Goal: Task Accomplishment & Management: Manage account settings

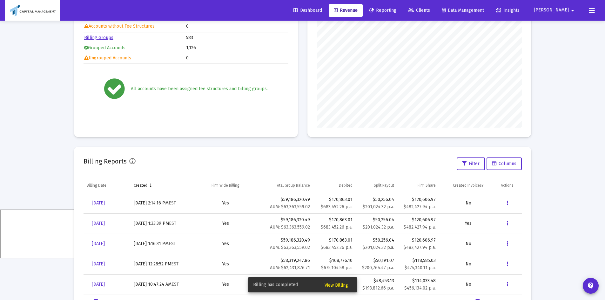
scroll to position [122, 0]
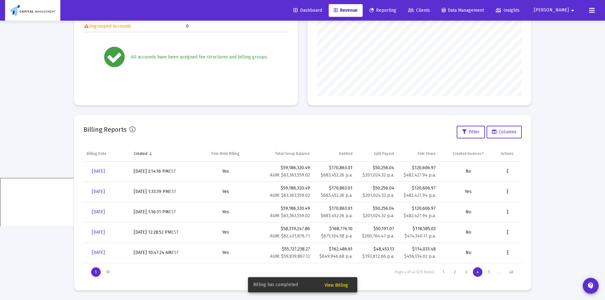
click at [341, 283] on span "View Billing" at bounding box center [335, 285] width 23 height 5
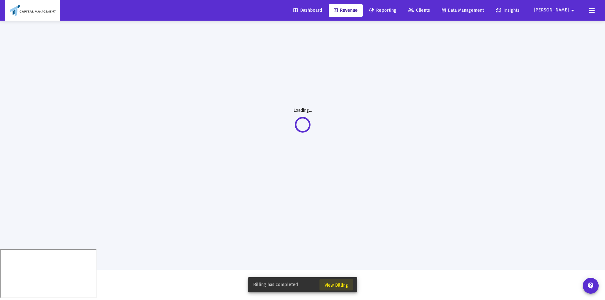
scroll to position [21, 0]
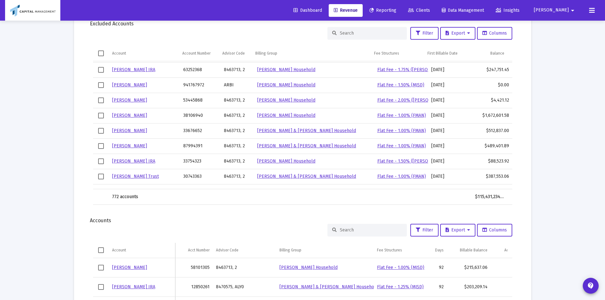
scroll to position [391, 0]
click at [460, 233] on button "Export" at bounding box center [457, 230] width 35 height 13
click at [323, 237] on div at bounding box center [302, 150] width 605 height 300
click at [454, 233] on button "Export" at bounding box center [457, 230] width 35 height 13
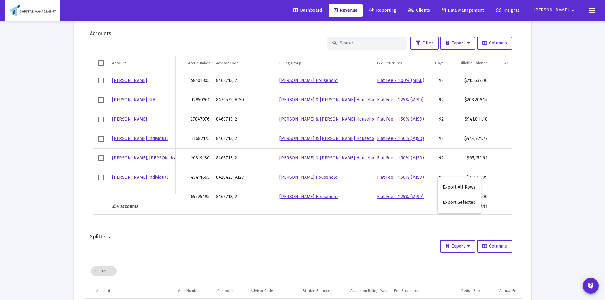
scroll to position [451, 0]
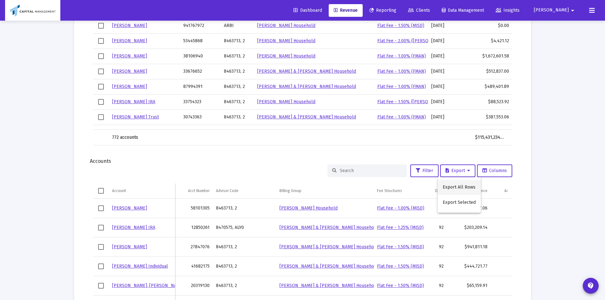
click at [448, 188] on button "Export All Rows" at bounding box center [458, 187] width 43 height 15
click at [435, 14] on link "Clients" at bounding box center [419, 10] width 32 height 13
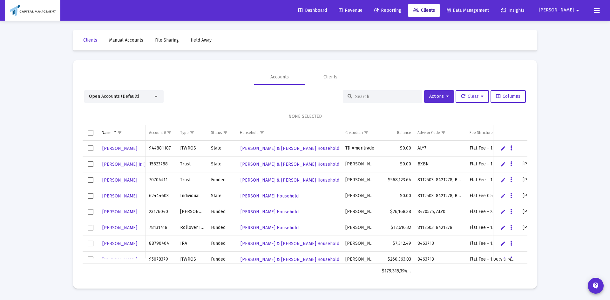
click at [350, 98] on div at bounding box center [382, 96] width 79 height 13
click at [355, 95] on input at bounding box center [386, 96] width 62 height 5
paste input "95724882"
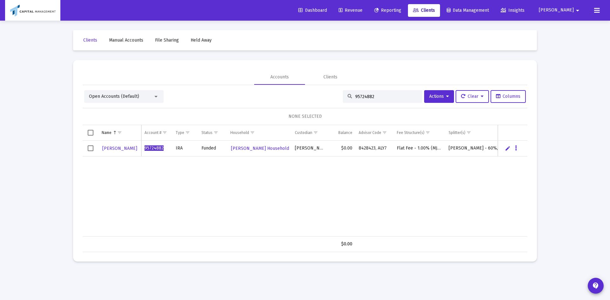
type input "95724882"
click at [117, 147] on span "[PERSON_NAME]" at bounding box center [119, 148] width 35 height 5
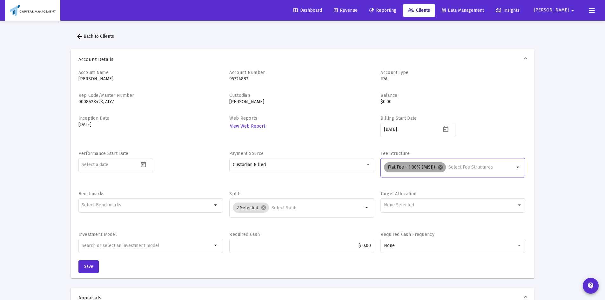
click at [440, 166] on mat-icon "cancel" at bounding box center [440, 167] width 6 height 6
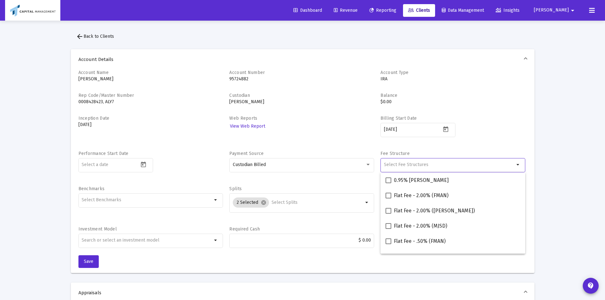
click at [428, 166] on input "Selection" at bounding box center [449, 164] width 130 height 5
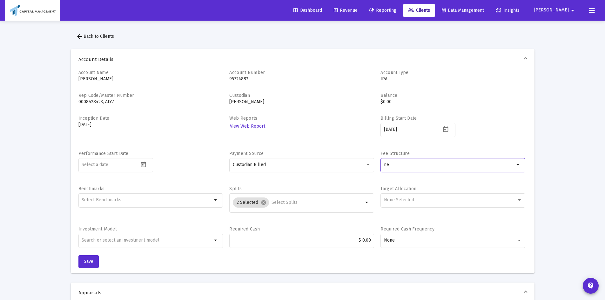
type input "n"
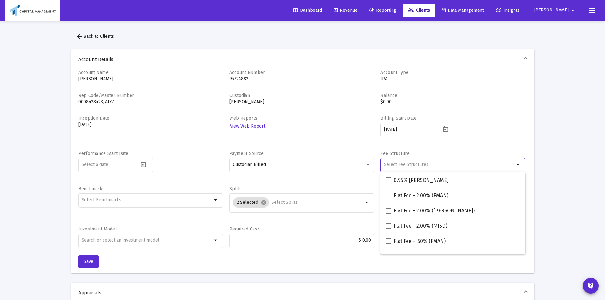
type input "0"
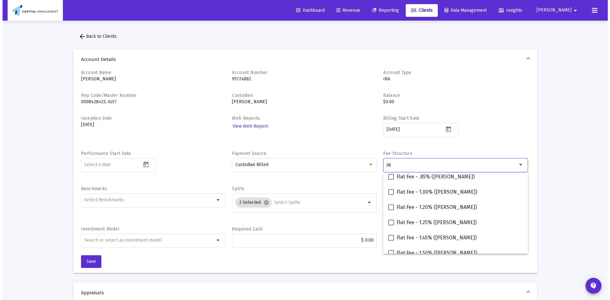
scroll to position [132, 0]
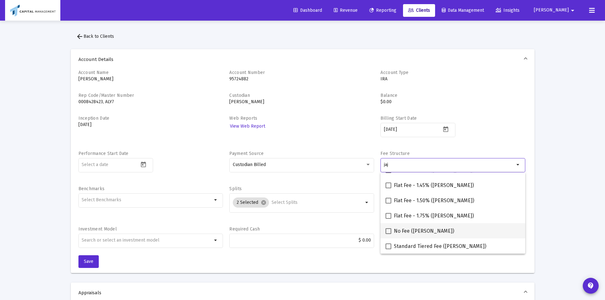
type input "jaj"
click at [412, 232] on span "No Fee ([PERSON_NAME])" at bounding box center [424, 231] width 60 height 8
click at [388, 234] on input "No Fee ([PERSON_NAME])" at bounding box center [388, 234] width 0 height 0
checkbox input "true"
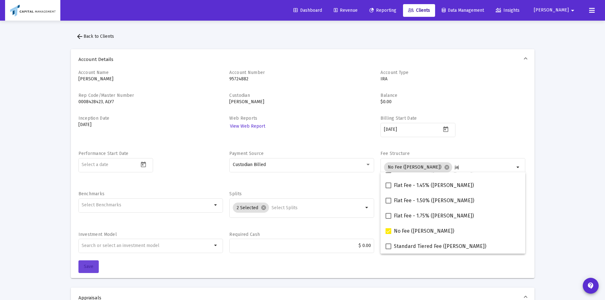
click at [83, 268] on button "Save" at bounding box center [88, 266] width 20 height 13
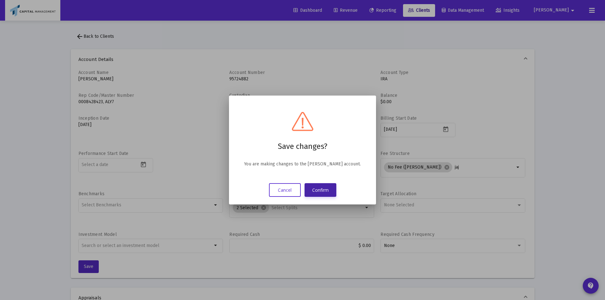
click at [325, 194] on button "Confirm" at bounding box center [320, 190] width 32 height 14
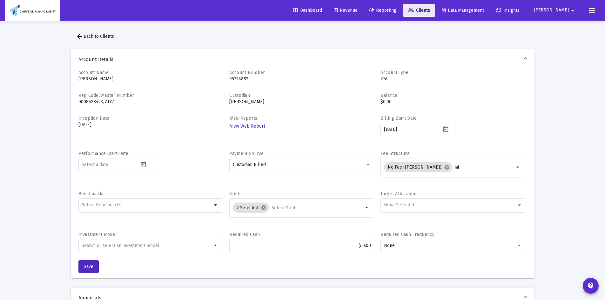
click at [435, 5] on link "Clients" at bounding box center [419, 10] width 32 height 13
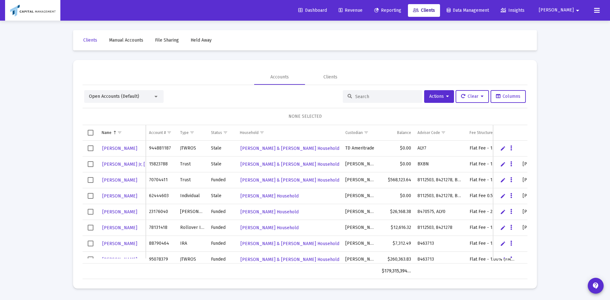
click at [392, 97] on input at bounding box center [386, 96] width 62 height 5
paste input "95543350"
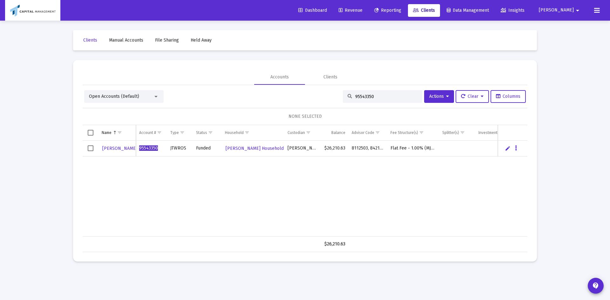
type input "95543350"
click at [87, 148] on td "Data grid" at bounding box center [91, 149] width 16 height 16
drag, startPoint x: 442, startPoint y: 100, endPoint x: 438, endPoint y: 99, distance: 3.3
click at [438, 99] on button "Actions" at bounding box center [439, 96] width 30 height 13
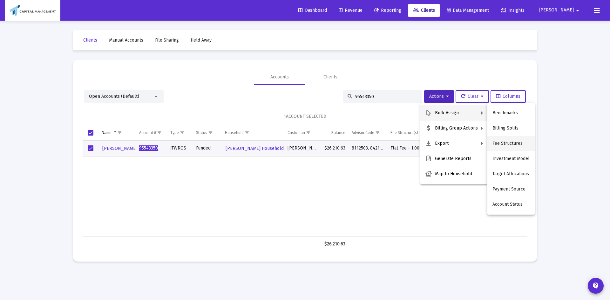
click at [505, 141] on button "Fee Structures" at bounding box center [510, 143] width 47 height 15
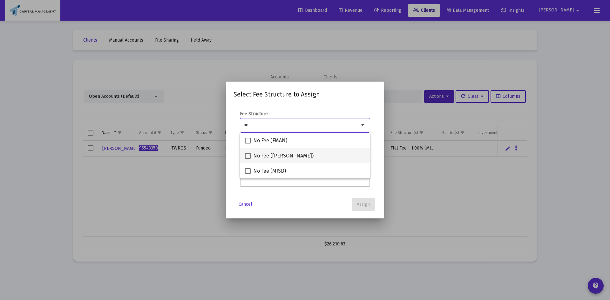
type input "no"
click at [255, 158] on span "No Fee ([PERSON_NAME])" at bounding box center [283, 156] width 60 height 8
click at [248, 159] on input "No Fee ([PERSON_NAME])" at bounding box center [247, 159] width 0 height 0
checkbox input "true"
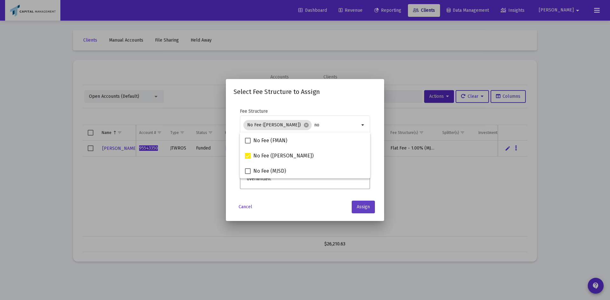
click at [366, 201] on button "Assign" at bounding box center [362, 207] width 23 height 13
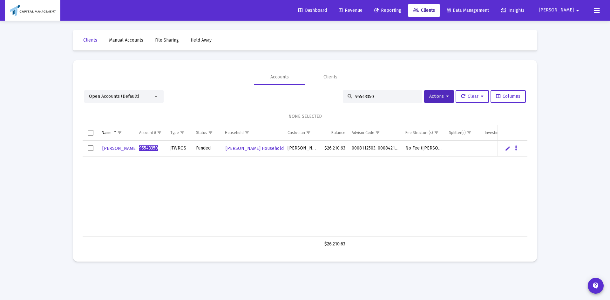
click at [357, 97] on input "95543350" at bounding box center [386, 96] width 62 height 5
click at [357, 96] on input "95543350" at bounding box center [386, 96] width 62 height 5
paste input "84799683"
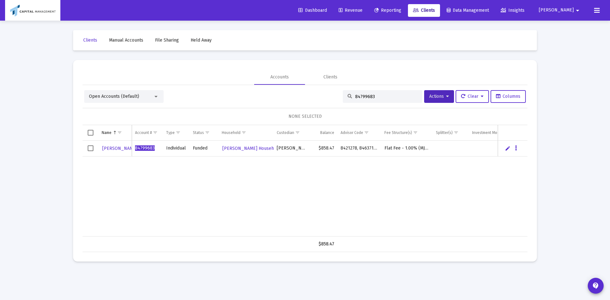
type input "84799683"
click at [89, 150] on span "Select row" at bounding box center [91, 148] width 6 height 6
click at [449, 95] on button "Actions" at bounding box center [439, 96] width 30 height 13
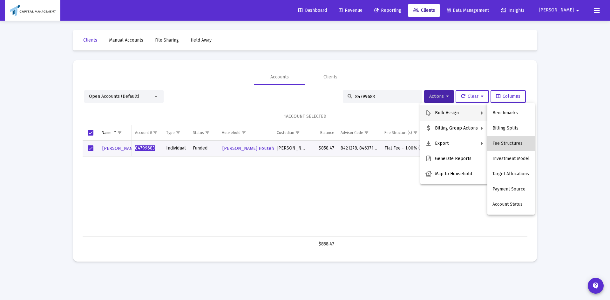
click at [516, 141] on button "Fee Structures" at bounding box center [510, 143] width 47 height 15
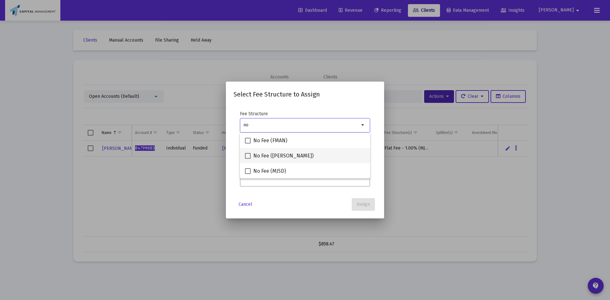
type input "no"
click at [265, 152] on span "No Fee ([PERSON_NAME])" at bounding box center [283, 156] width 60 height 8
click at [248, 159] on input "No Fee ([PERSON_NAME])" at bounding box center [247, 159] width 0 height 0
checkbox input "true"
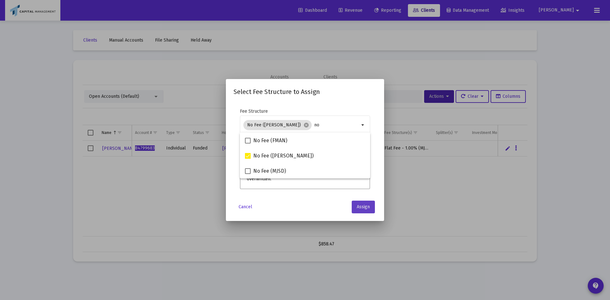
click at [361, 209] on span "Assign" at bounding box center [363, 206] width 13 height 5
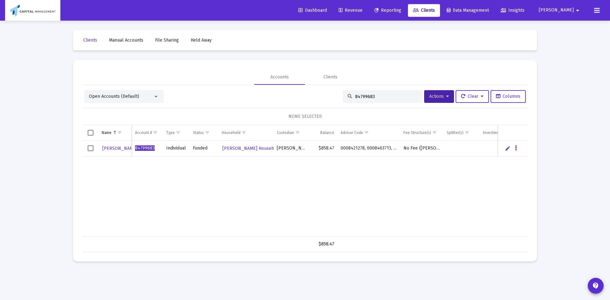
click at [370, 97] on input "84799683" at bounding box center [386, 96] width 62 height 5
paste input "80898837"
click at [371, 97] on input "8479968380898837" at bounding box center [386, 96] width 62 height 5
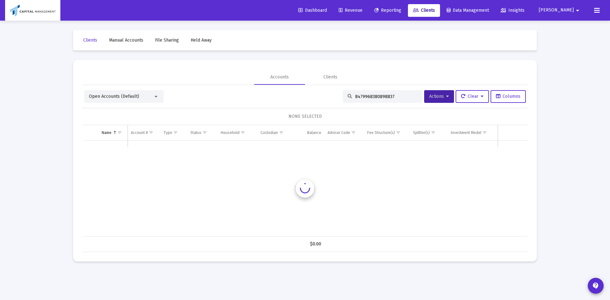
click at [371, 97] on input "8479968380898837" at bounding box center [386, 96] width 62 height 5
paste input
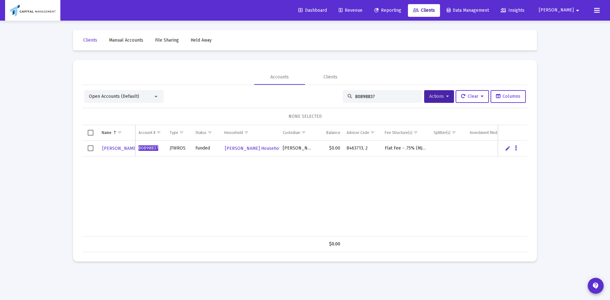
type input "80898837"
click at [89, 148] on span "Select row" at bounding box center [91, 148] width 6 height 6
click at [446, 97] on icon at bounding box center [447, 96] width 3 height 4
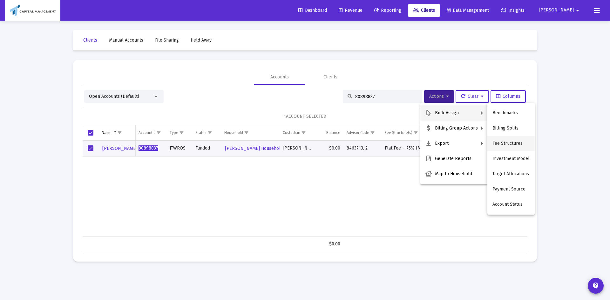
click at [512, 143] on button "Fee Structures" at bounding box center [510, 143] width 47 height 15
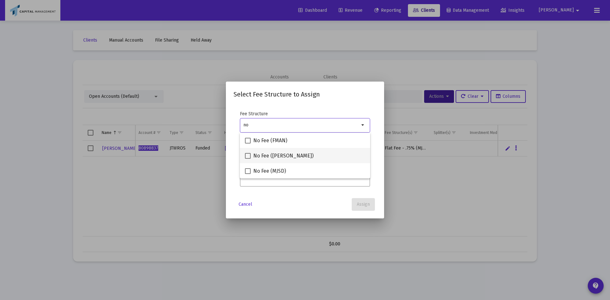
type input "no"
click at [247, 160] on mat-checkbox "No Fee ([PERSON_NAME])" at bounding box center [279, 155] width 69 height 15
click at [249, 159] on label "No Fee ([PERSON_NAME])" at bounding box center [279, 156] width 69 height 8
click at [248, 159] on input "No Fee ([PERSON_NAME])" at bounding box center [247, 159] width 0 height 0
checkbox input "true"
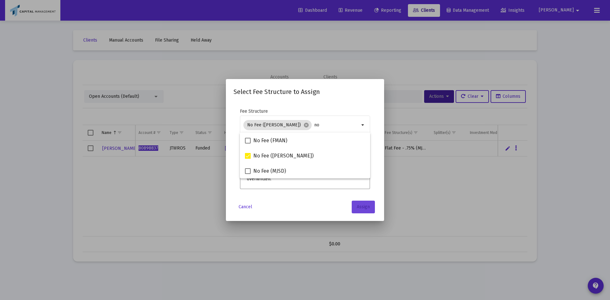
click at [363, 208] on span "Assign" at bounding box center [363, 206] width 13 height 5
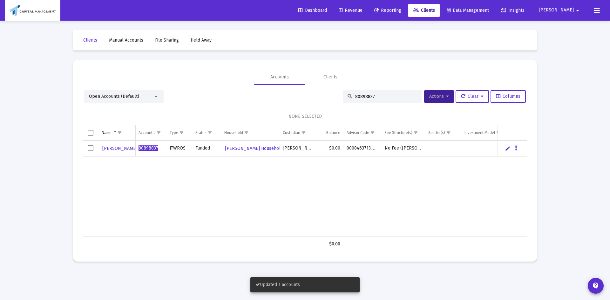
click at [362, 92] on div "80898837" at bounding box center [382, 96] width 79 height 13
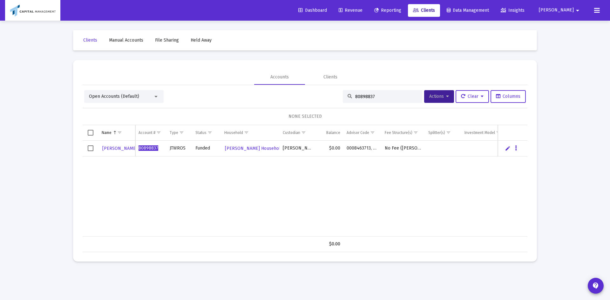
click at [362, 92] on div "80898837" at bounding box center [382, 96] width 79 height 13
click at [366, 98] on input "80898837" at bounding box center [386, 96] width 62 height 5
paste input "74009248"
type input "74009248"
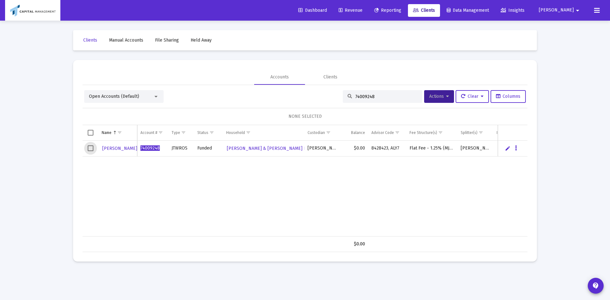
click at [93, 148] on span "Select row" at bounding box center [91, 148] width 6 height 6
click at [429, 97] on span "Actions" at bounding box center [439, 96] width 20 height 5
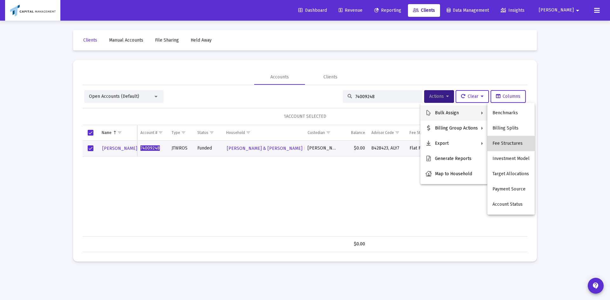
click at [520, 142] on button "Fee Structures" at bounding box center [510, 143] width 47 height 15
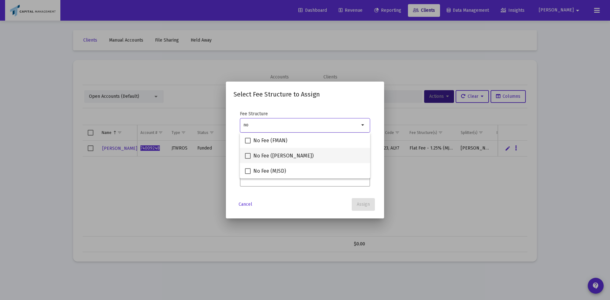
type input "no"
click at [249, 157] on span at bounding box center [248, 156] width 6 height 6
click at [248, 159] on input "No Fee ([PERSON_NAME])" at bounding box center [247, 159] width 0 height 0
checkbox input "true"
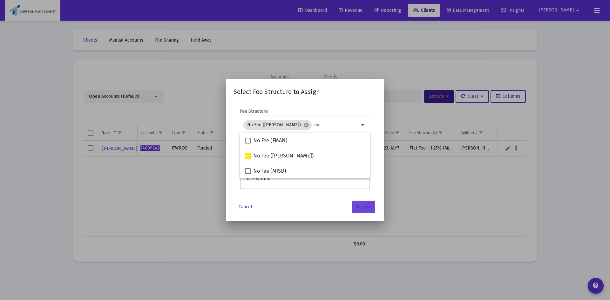
click at [362, 210] on button "Assign" at bounding box center [362, 207] width 23 height 13
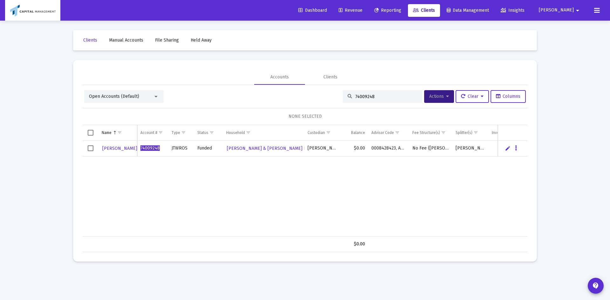
click at [366, 95] on input "74009248" at bounding box center [386, 96] width 62 height 5
click at [366, 93] on div "74009248" at bounding box center [382, 96] width 79 height 13
paste input "554429"
type input "55442948"
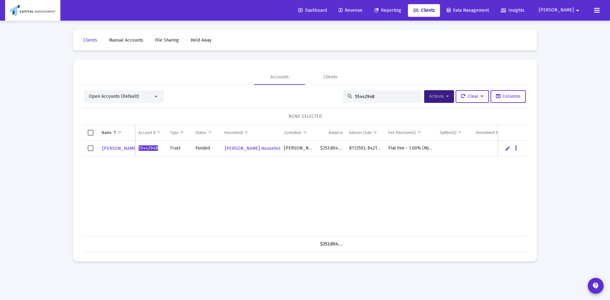
click at [87, 147] on td "Data grid" at bounding box center [91, 149] width 16 height 16
click at [437, 92] on button "Actions" at bounding box center [439, 96] width 30 height 13
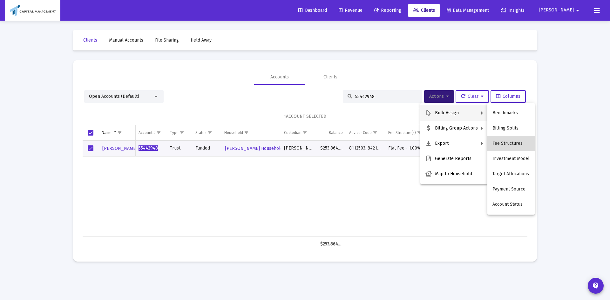
click at [517, 140] on button "Fee Structures" at bounding box center [510, 143] width 47 height 15
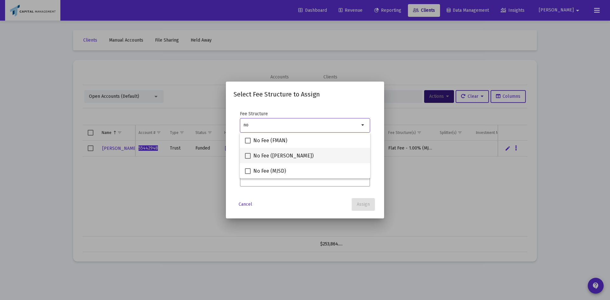
type input "no"
click at [270, 157] on span "No Fee ([PERSON_NAME])" at bounding box center [283, 156] width 60 height 8
click at [248, 159] on input "No Fee ([PERSON_NAME])" at bounding box center [247, 159] width 0 height 0
checkbox input "true"
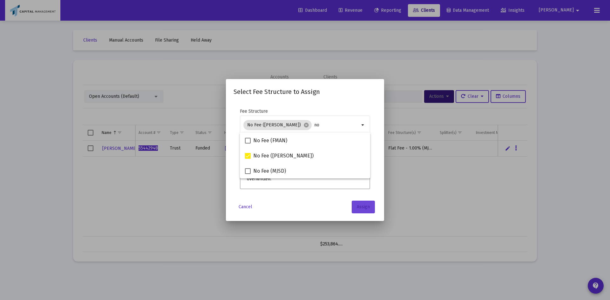
click at [359, 206] on span "Assign" at bounding box center [363, 206] width 13 height 5
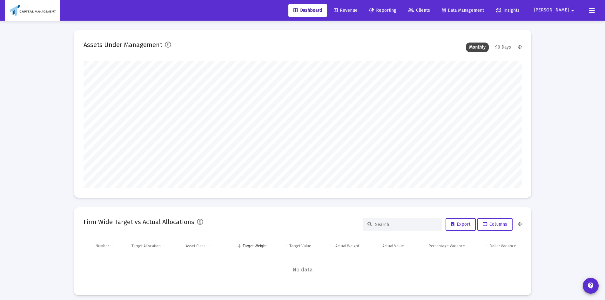
scroll to position [127, 236]
click at [396, 11] on span "Reporting" at bounding box center [382, 10] width 27 height 5
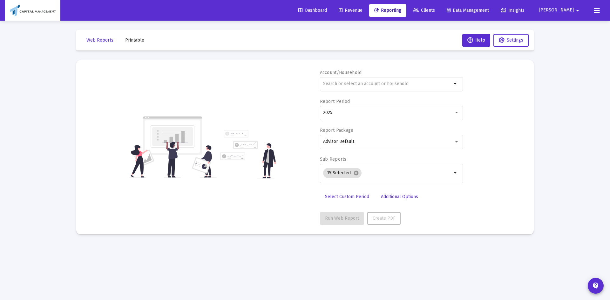
click at [362, 7] on link "Revenue" at bounding box center [350, 10] width 34 height 13
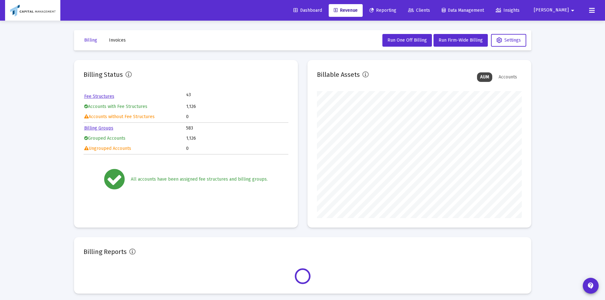
scroll to position [3, 0]
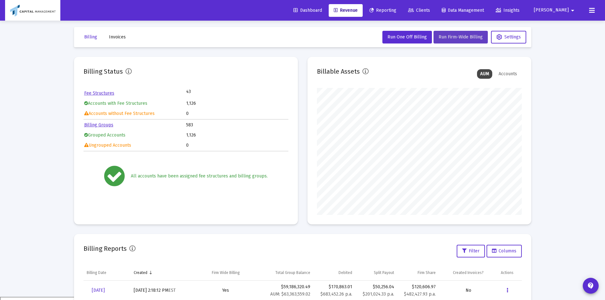
click at [452, 35] on span "Run Firm-Wide Billing" at bounding box center [460, 36] width 44 height 5
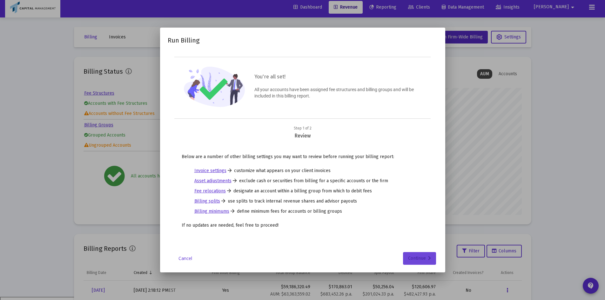
click at [426, 252] on div "Continue" at bounding box center [419, 258] width 23 height 13
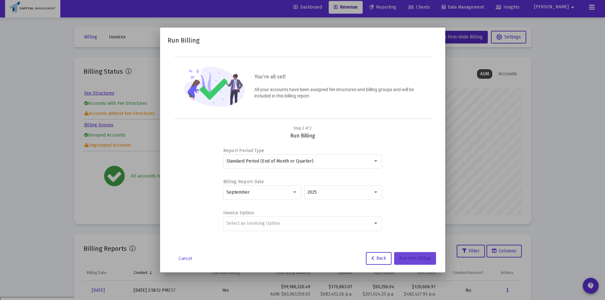
click at [420, 257] on span "Run firm billing" at bounding box center [415, 258] width 32 height 5
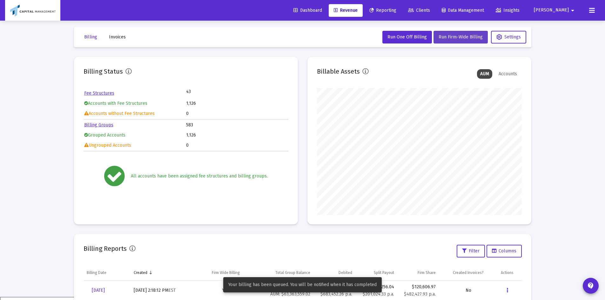
scroll to position [122, 0]
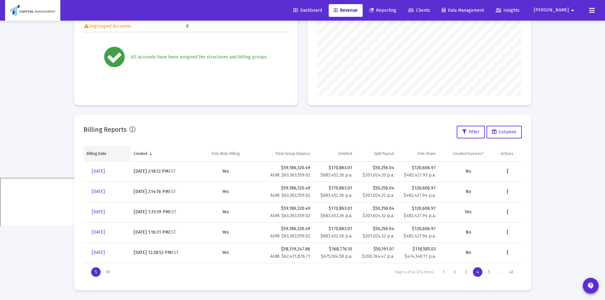
click at [110, 159] on td "Billing Date" at bounding box center [106, 153] width 47 height 15
click at [111, 159] on td "Billing Date" at bounding box center [107, 153] width 48 height 15
click at [441, 274] on div "1" at bounding box center [443, 272] width 9 height 10
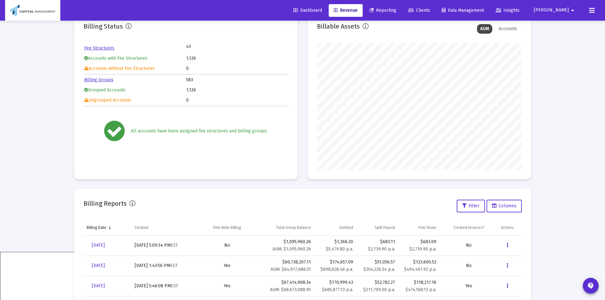
scroll to position [0, 0]
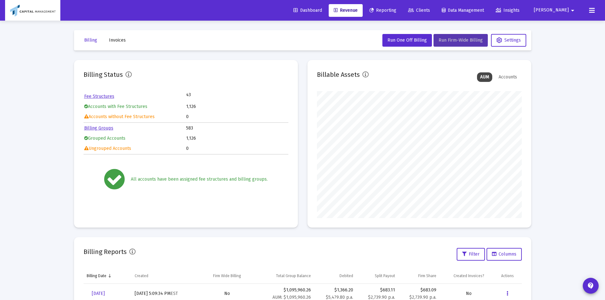
click at [439, 36] on button "Run Firm-Wide Billing" at bounding box center [460, 40] width 54 height 13
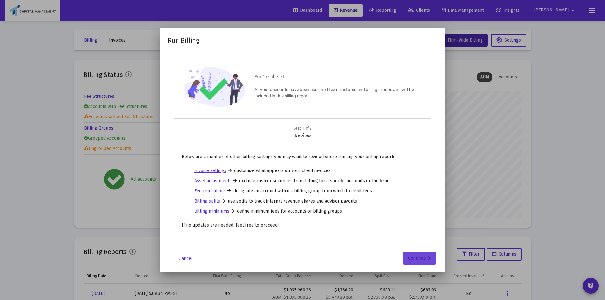
click at [407, 258] on button "Continue" at bounding box center [419, 258] width 33 height 13
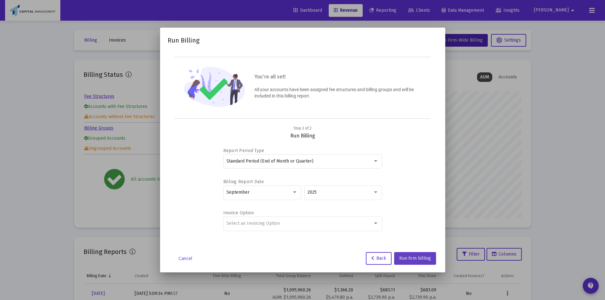
click at [418, 254] on button "Run firm billing" at bounding box center [415, 258] width 42 height 13
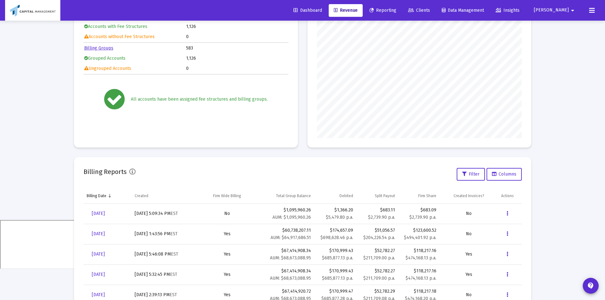
scroll to position [122, 0]
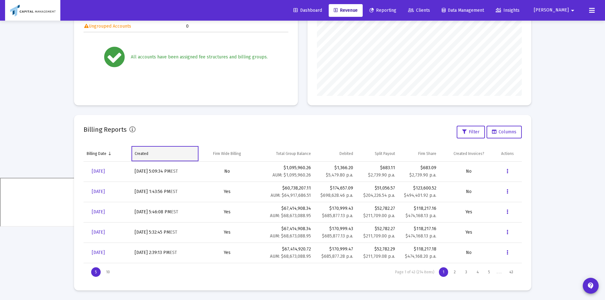
click at [146, 156] on div "Created" at bounding box center [142, 153] width 14 height 5
click at [146, 154] on div "Created" at bounding box center [141, 153] width 14 height 5
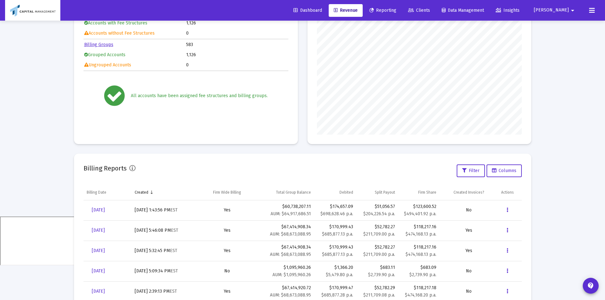
scroll to position [69, 0]
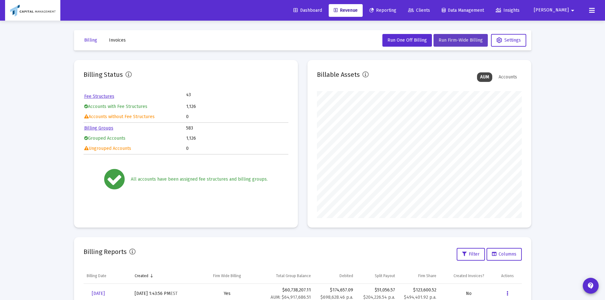
click at [452, 39] on span "Run Firm-Wide Billing" at bounding box center [460, 39] width 44 height 5
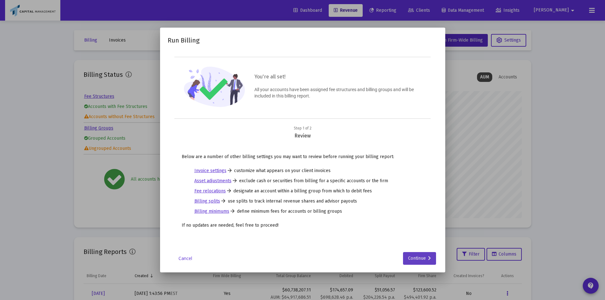
click at [418, 263] on div "Continue" at bounding box center [419, 258] width 23 height 13
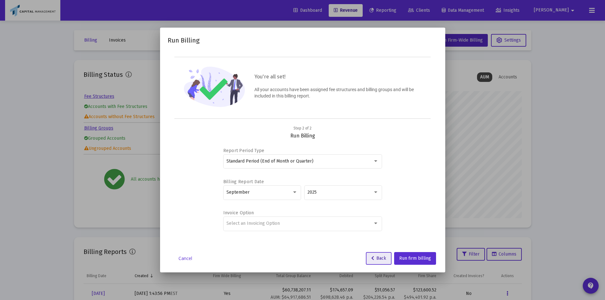
click at [369, 254] on button "Back" at bounding box center [379, 258] width 26 height 13
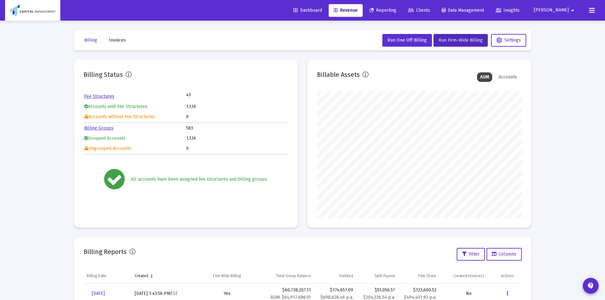
click at [86, 1] on div "Dashboard Revenue Reporting Clients Data Management Insights Peter arrow_drop_d…" at bounding box center [302, 10] width 595 height 21
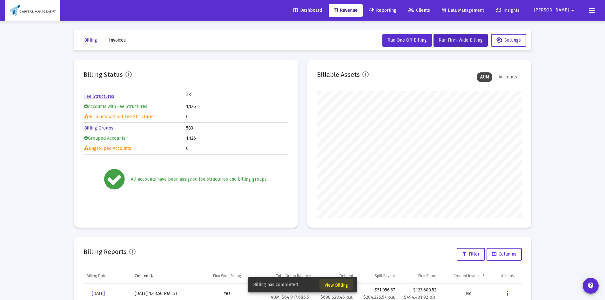
click at [330, 288] on button "View Billing" at bounding box center [336, 284] width 34 height 11
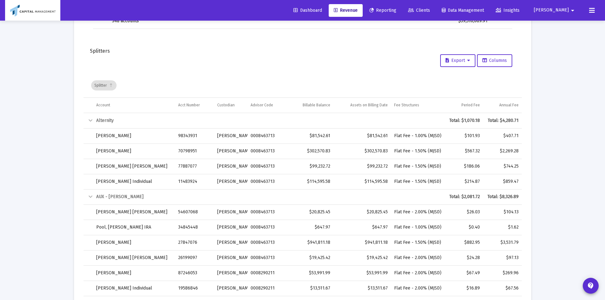
scroll to position [798, 0]
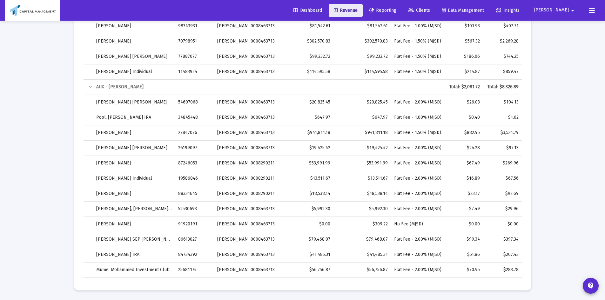
click at [357, 12] on span "Revenue" at bounding box center [346, 10] width 24 height 5
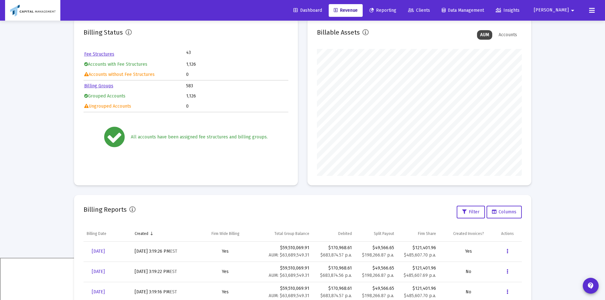
scroll to position [56, 0]
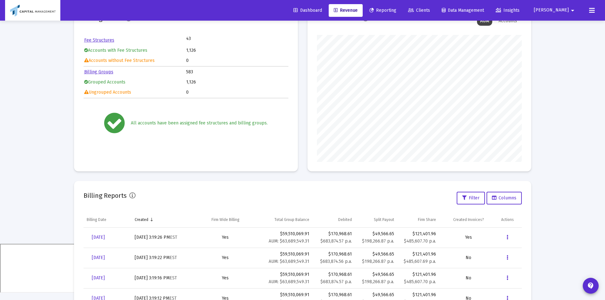
click at [501, 235] on div "Data grid" at bounding box center [509, 237] width 17 height 13
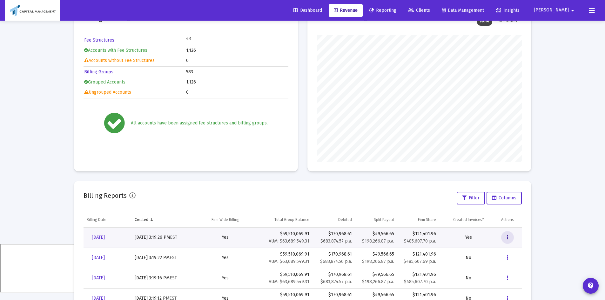
click at [505, 235] on button "Data grid" at bounding box center [507, 237] width 13 height 13
click at [513, 175] on button "Download Fee Upload" at bounding box center [528, 175] width 55 height 15
